Goal: Find specific page/section: Find specific page/section

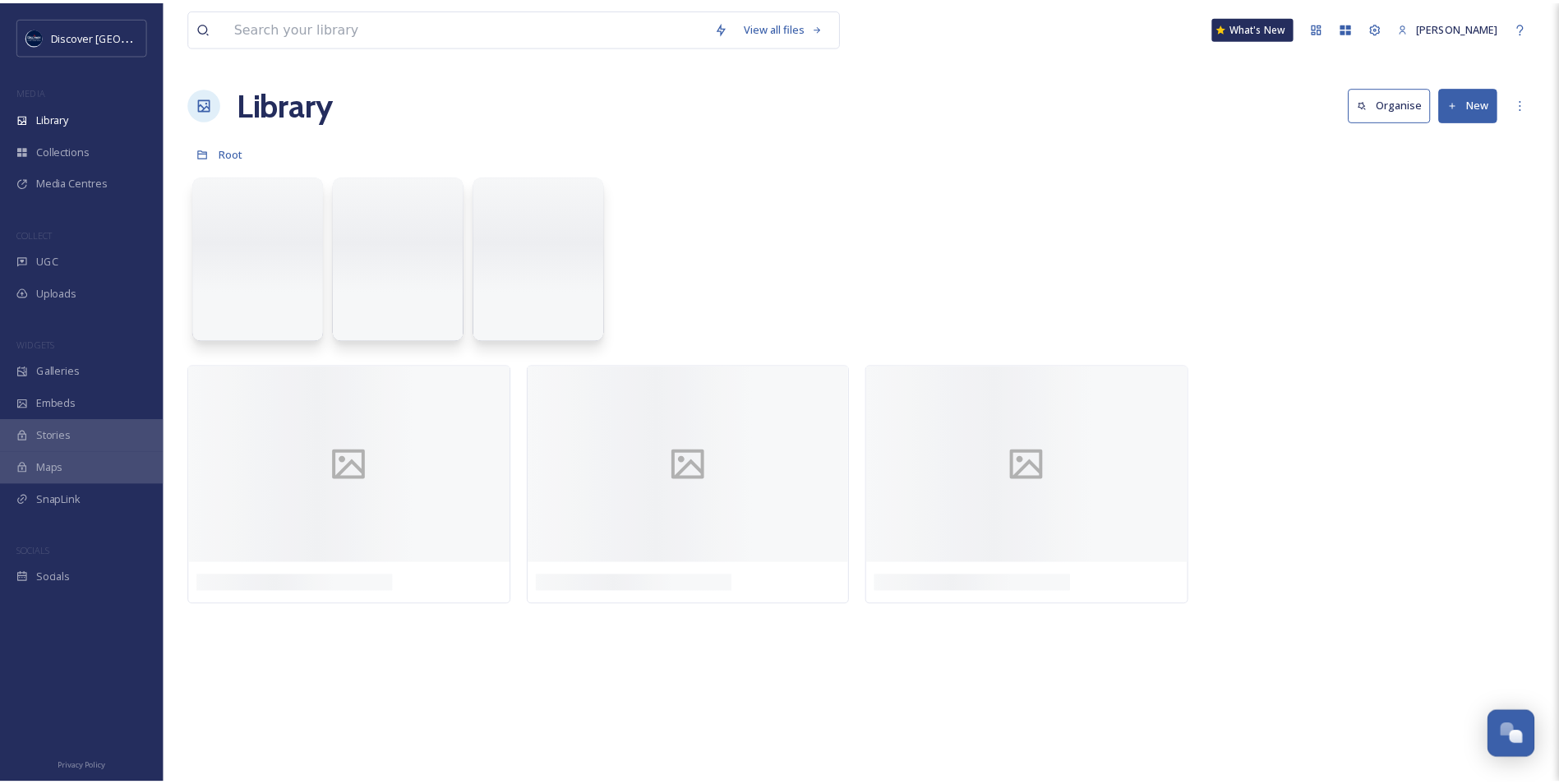
scroll to position [4153, 0]
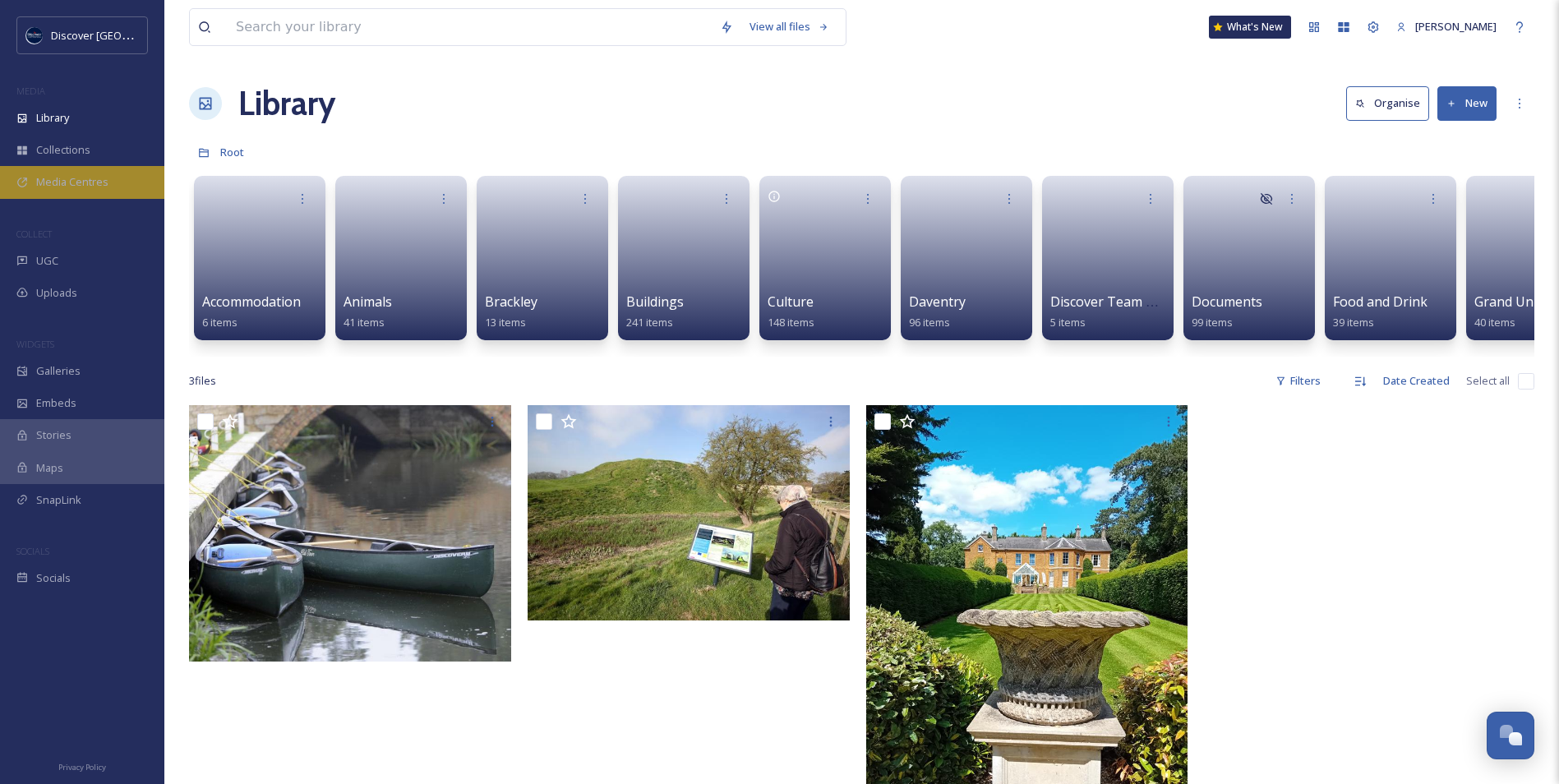
click at [115, 187] on div "Media Centres" at bounding box center [82, 182] width 164 height 32
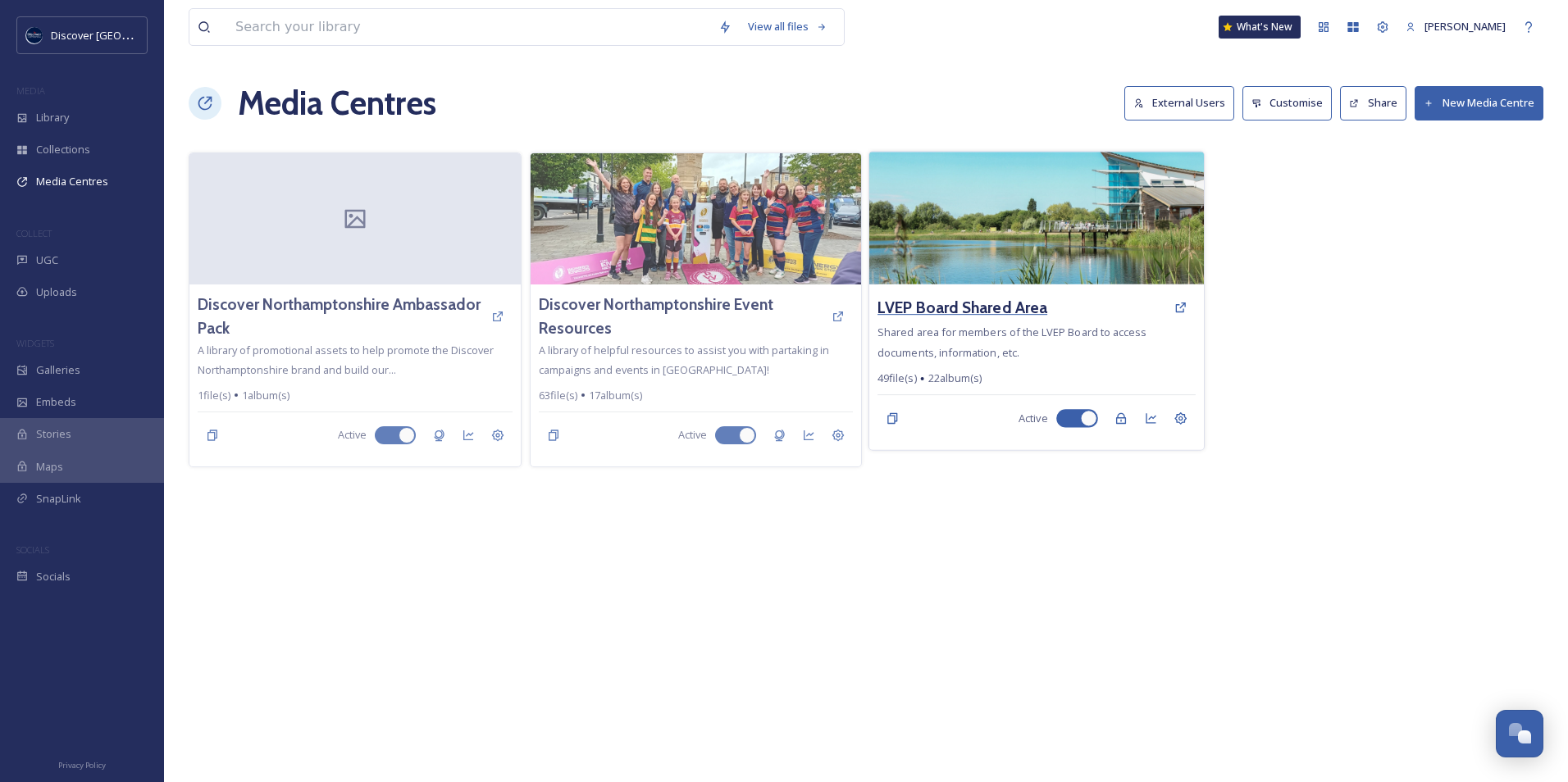
click at [965, 305] on h3 "LVEP Board Shared Area" at bounding box center [962, 307] width 170 height 23
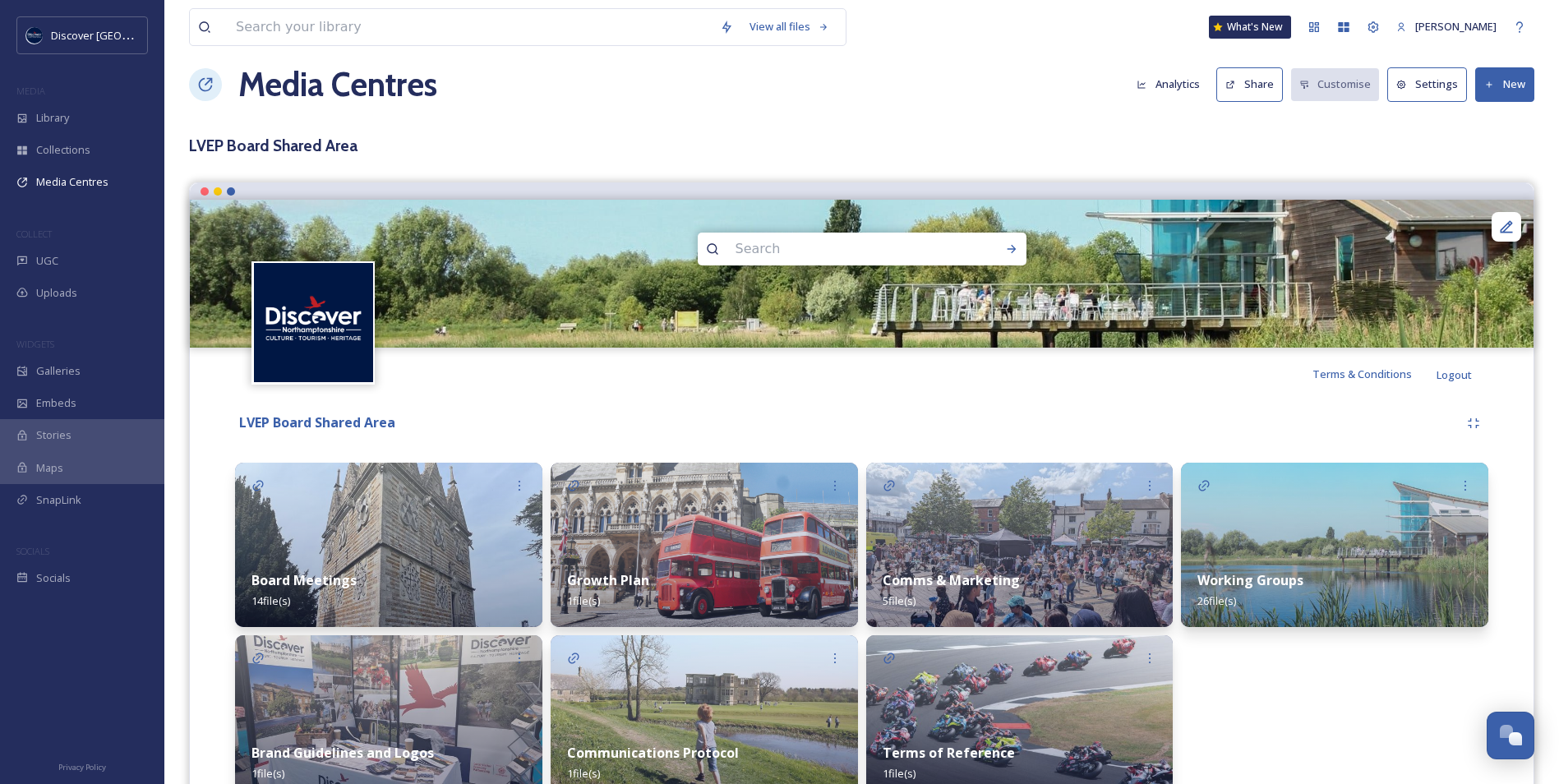
scroll to position [101, 0]
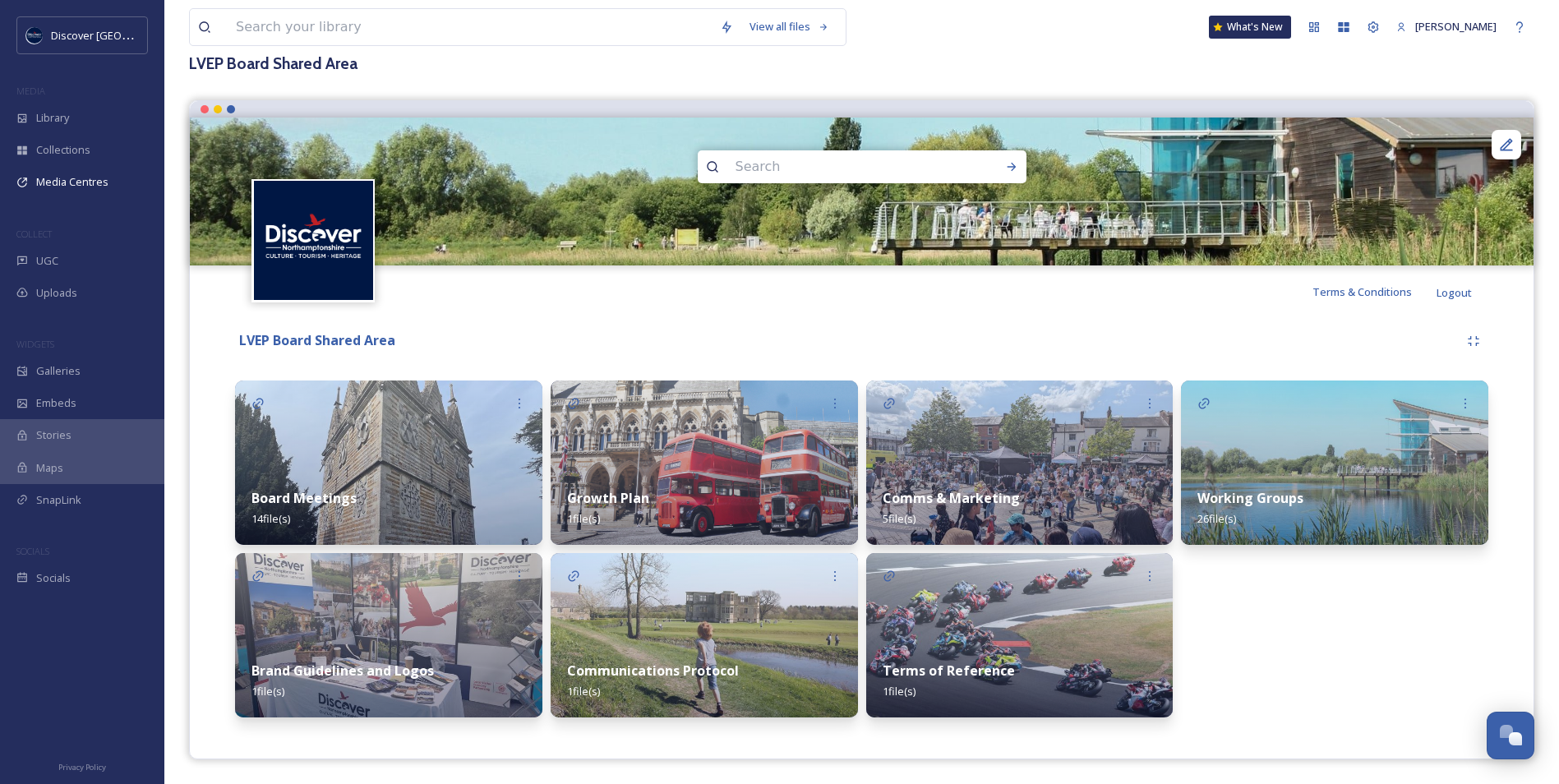
click at [1236, 500] on strong "Working Groups" at bounding box center [1250, 498] width 106 height 18
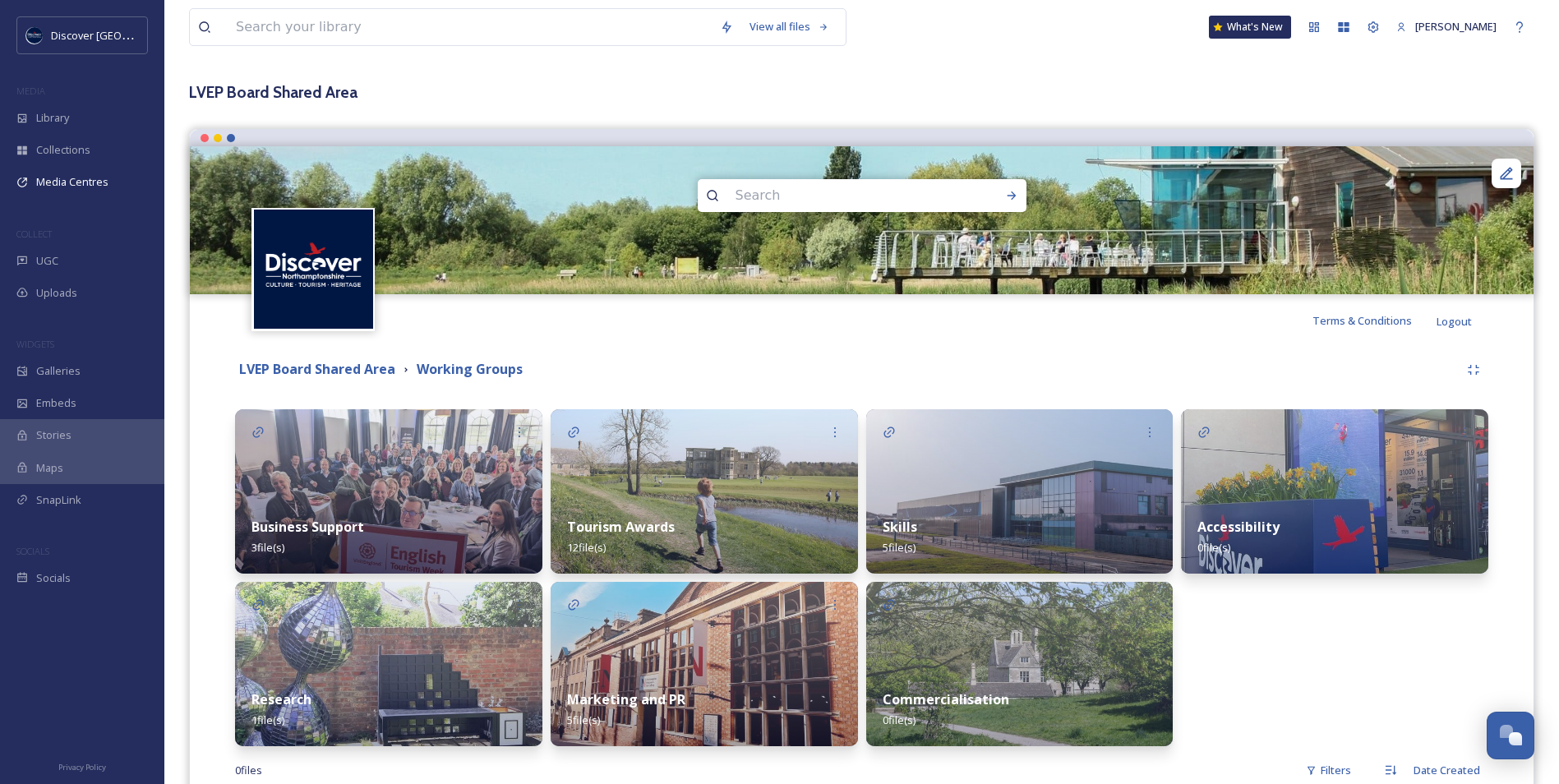
scroll to position [161, 0]
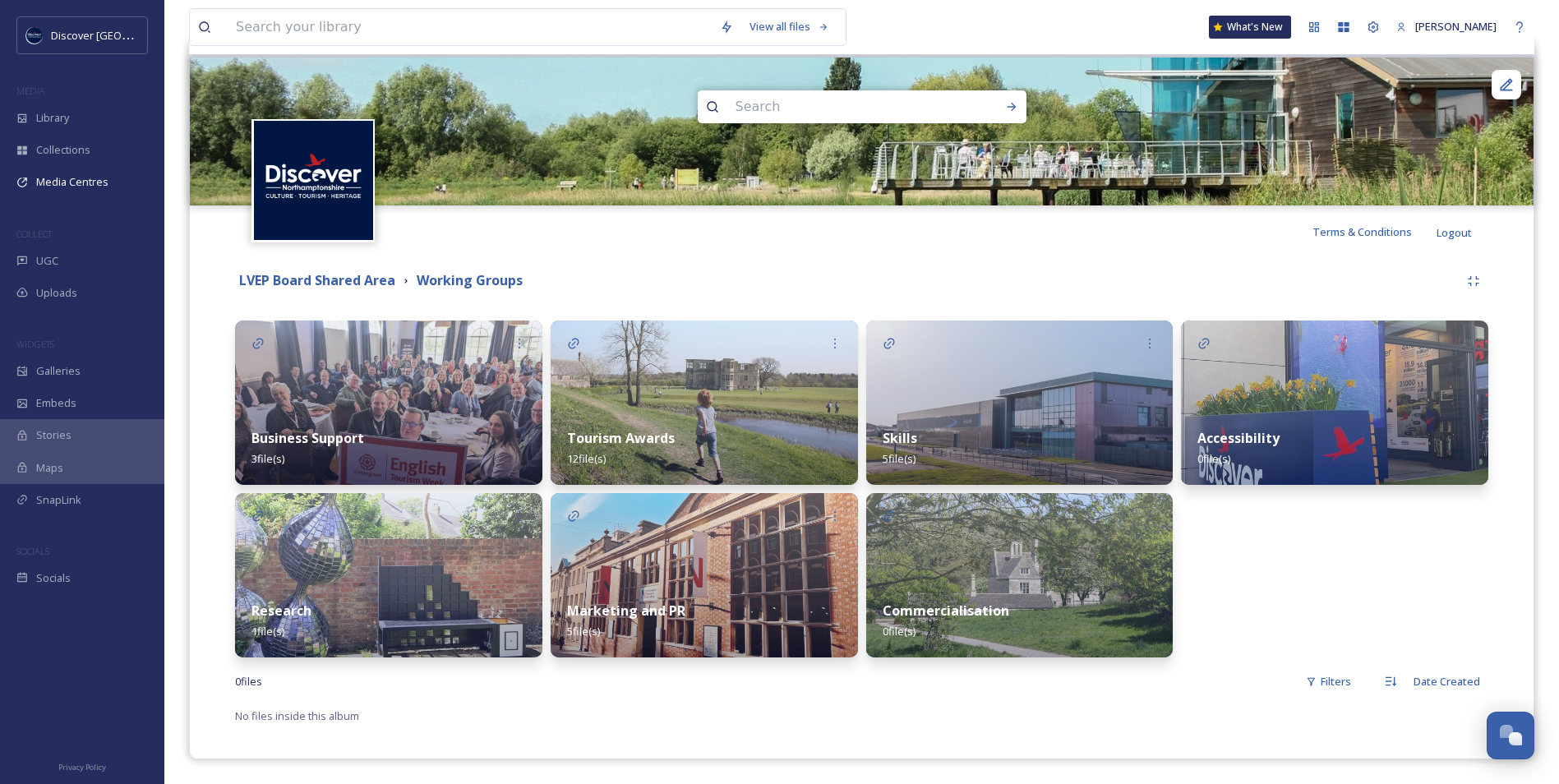
click at [982, 425] on div "Skills 5 file(s)" at bounding box center [1020, 449] width 307 height 73
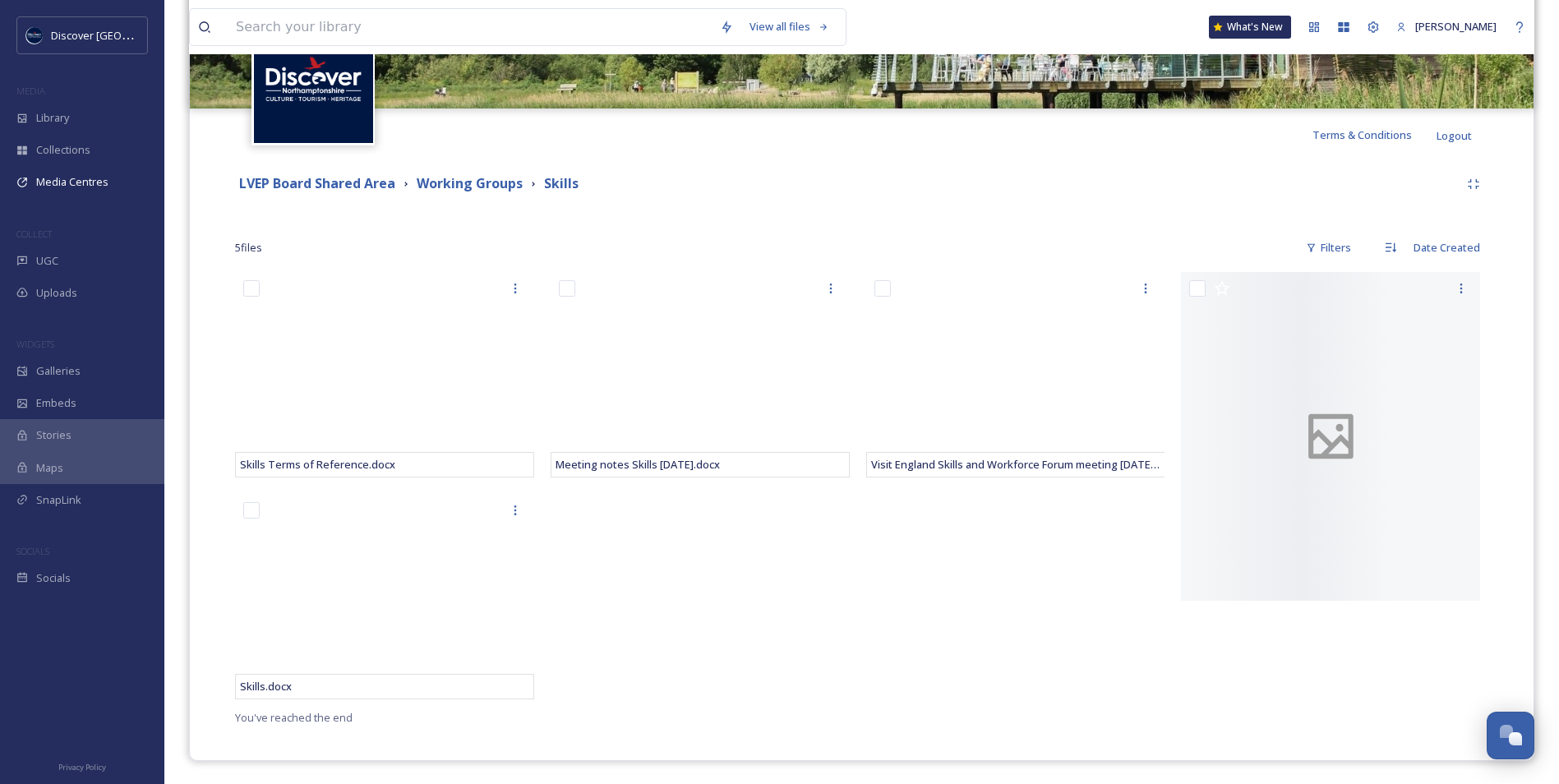
scroll to position [260, 0]
